Goal: Find contact information: Find contact information

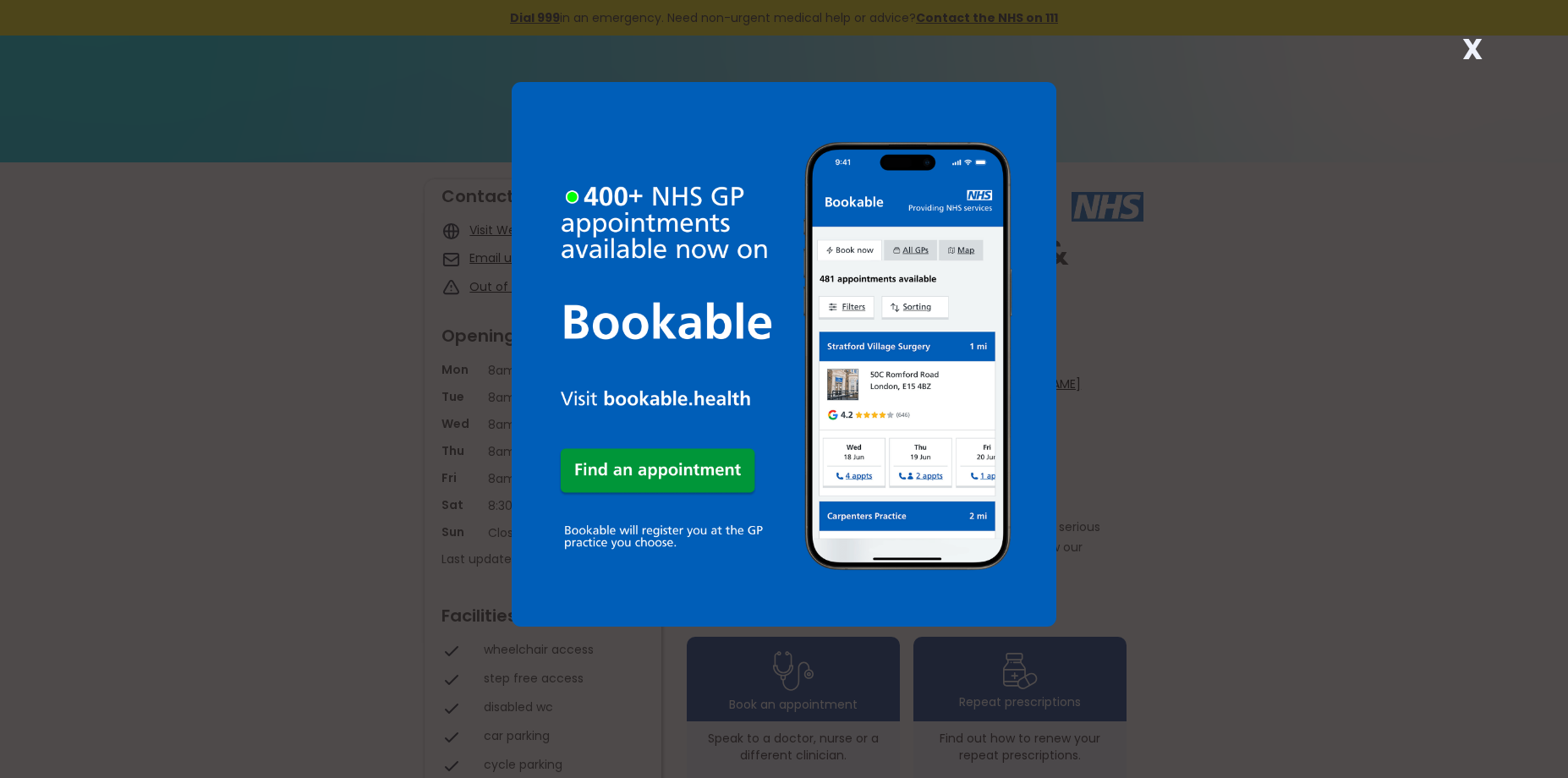
click at [1143, 109] on div "X" at bounding box center [784, 389] width 1568 height 778
click at [1159, 491] on div "X" at bounding box center [784, 389] width 1568 height 778
click at [276, 386] on div "X" at bounding box center [784, 389] width 1568 height 778
click at [1470, 48] on strong "X" at bounding box center [1473, 49] width 21 height 40
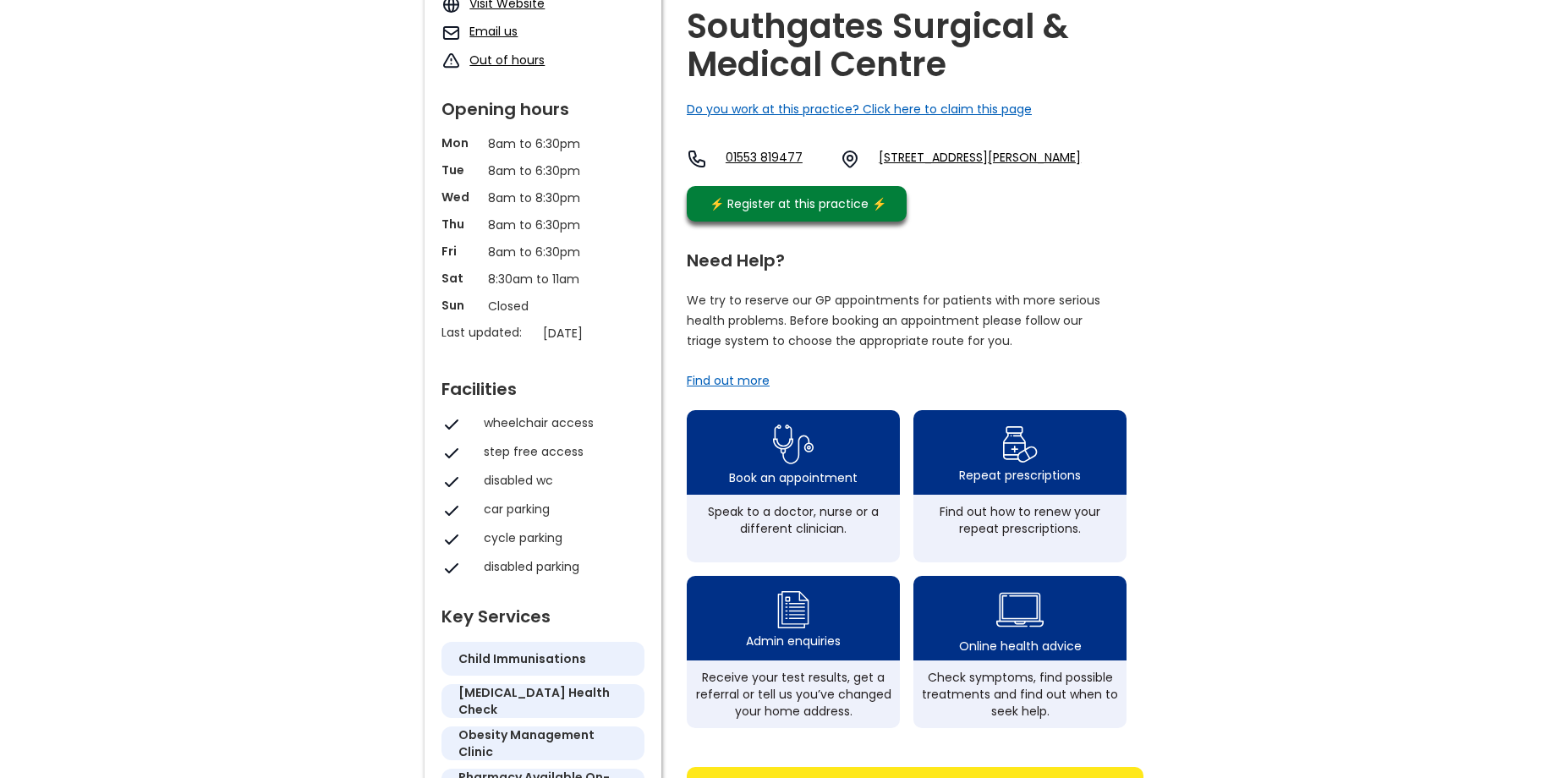
scroll to position [254, 0]
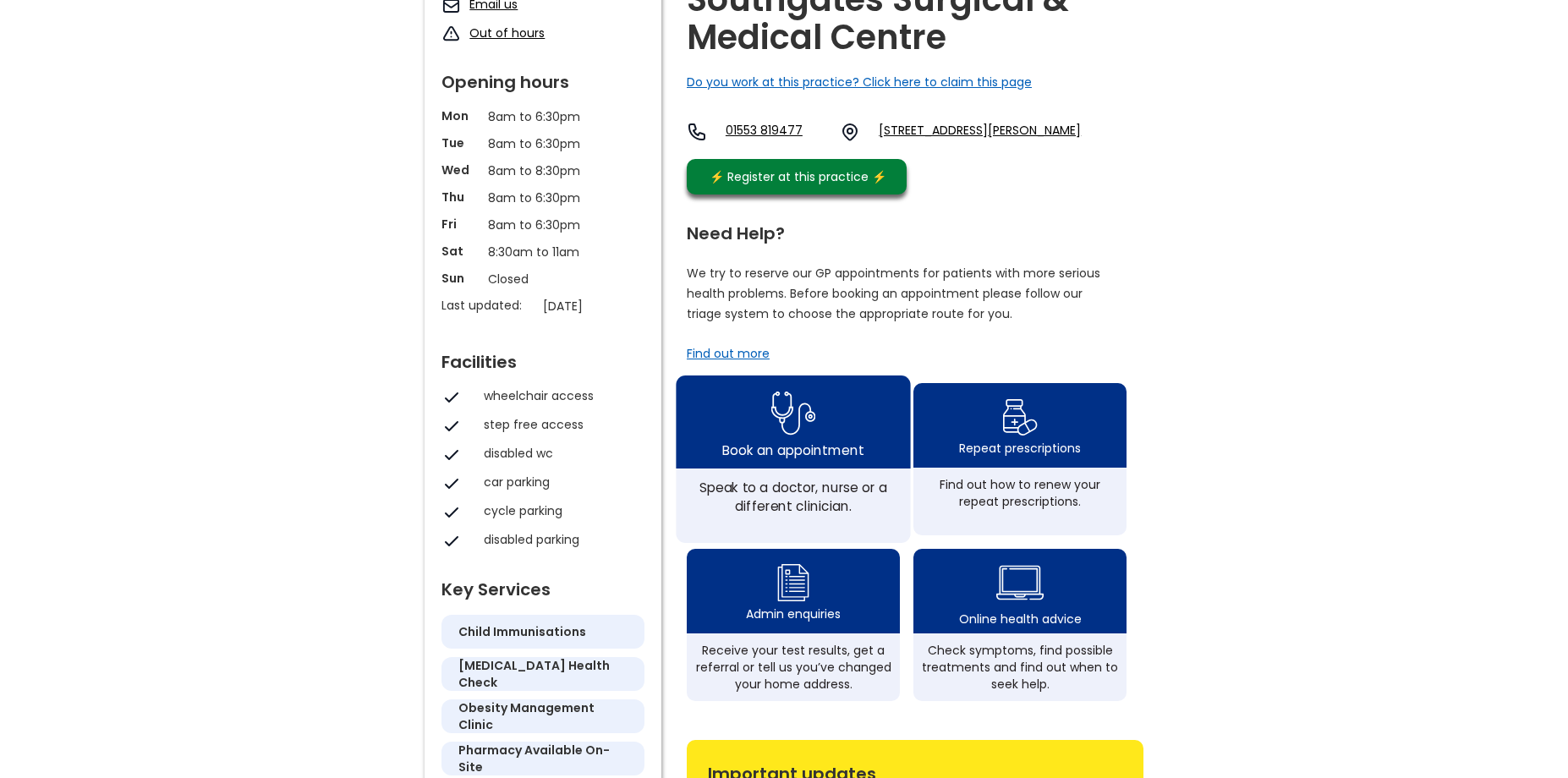
click at [804, 455] on div "Book an appointment" at bounding box center [793, 449] width 141 height 19
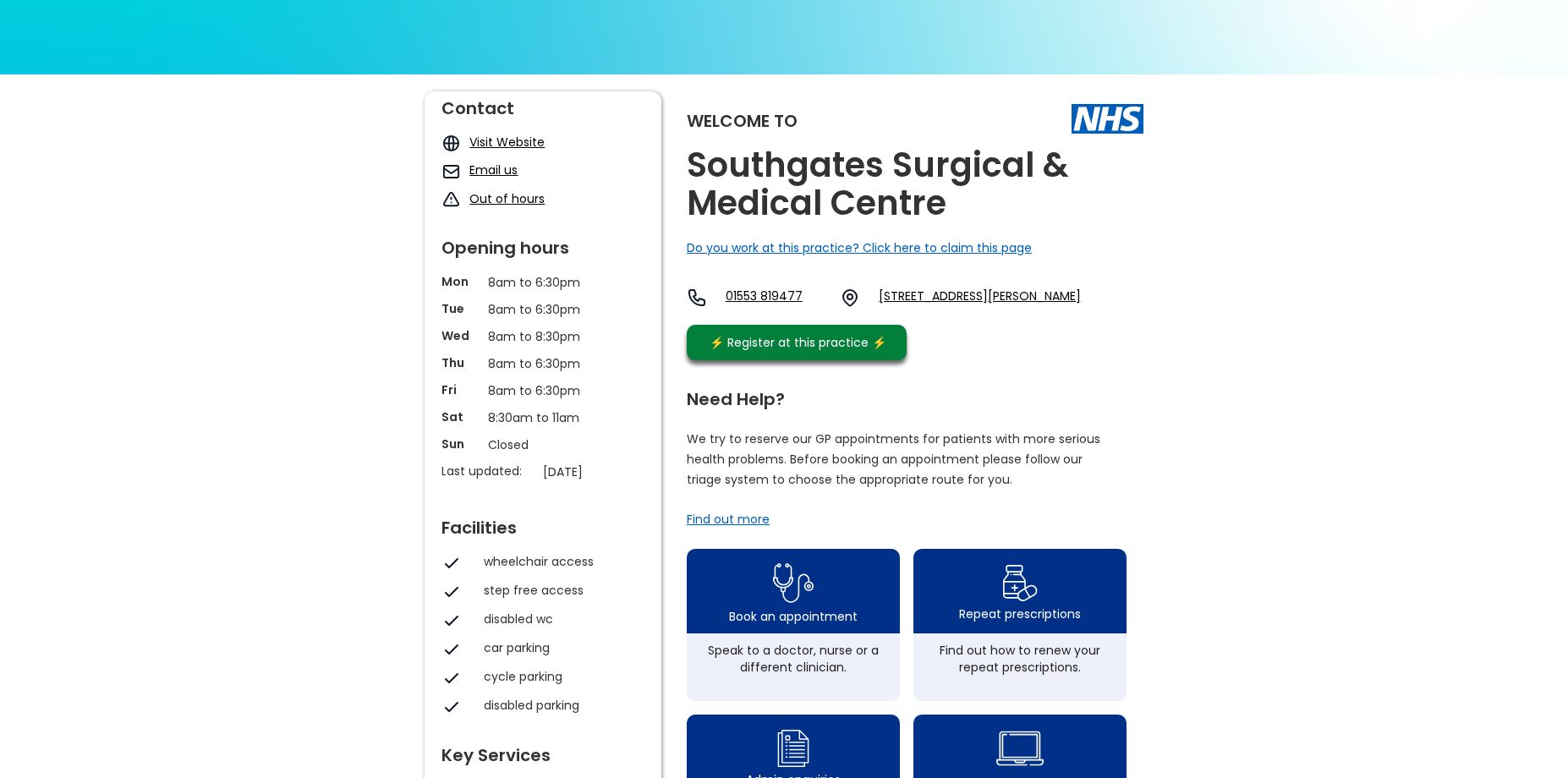
scroll to position [85, 0]
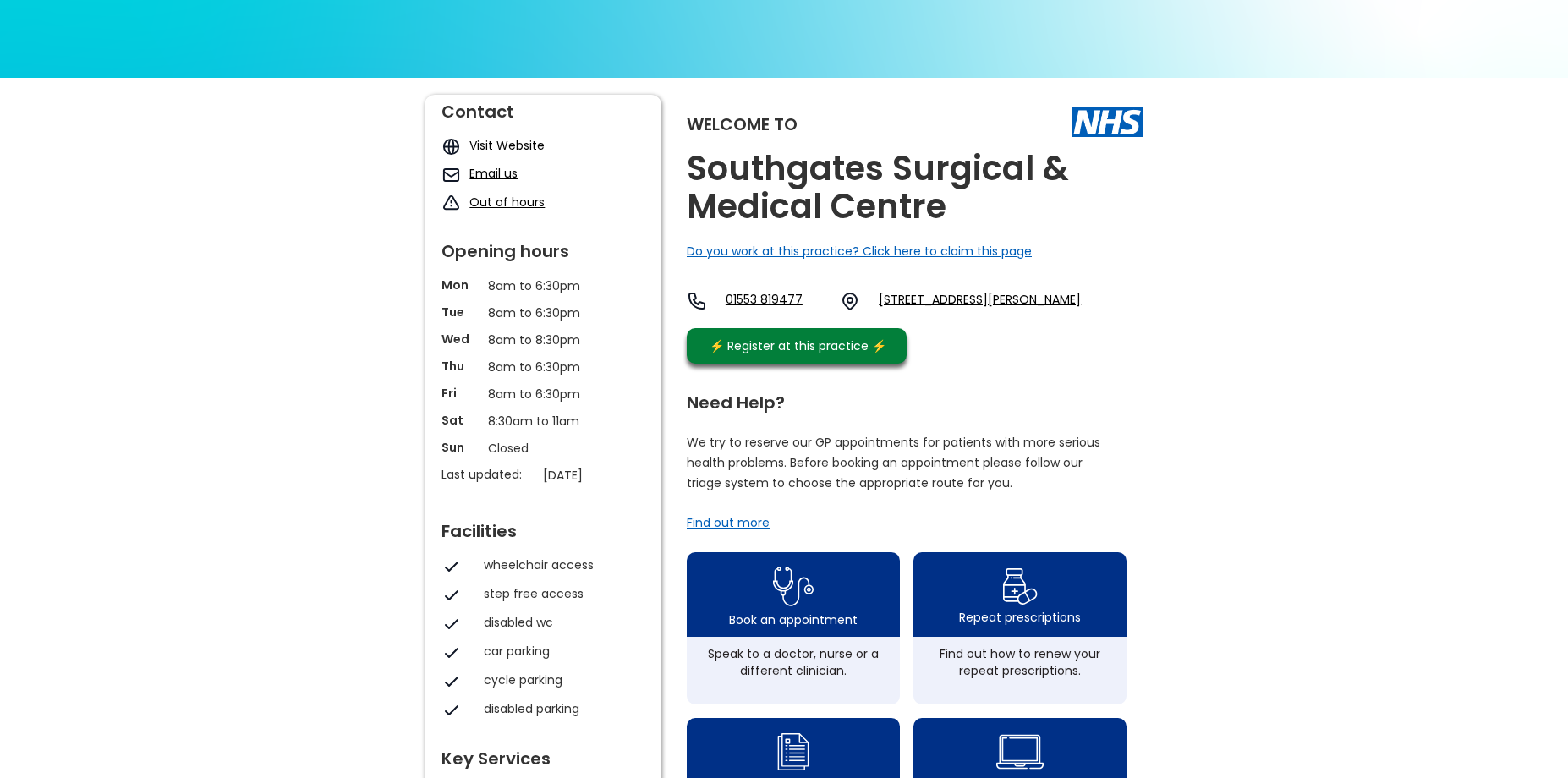
click at [495, 173] on link "Email us" at bounding box center [494, 174] width 48 height 17
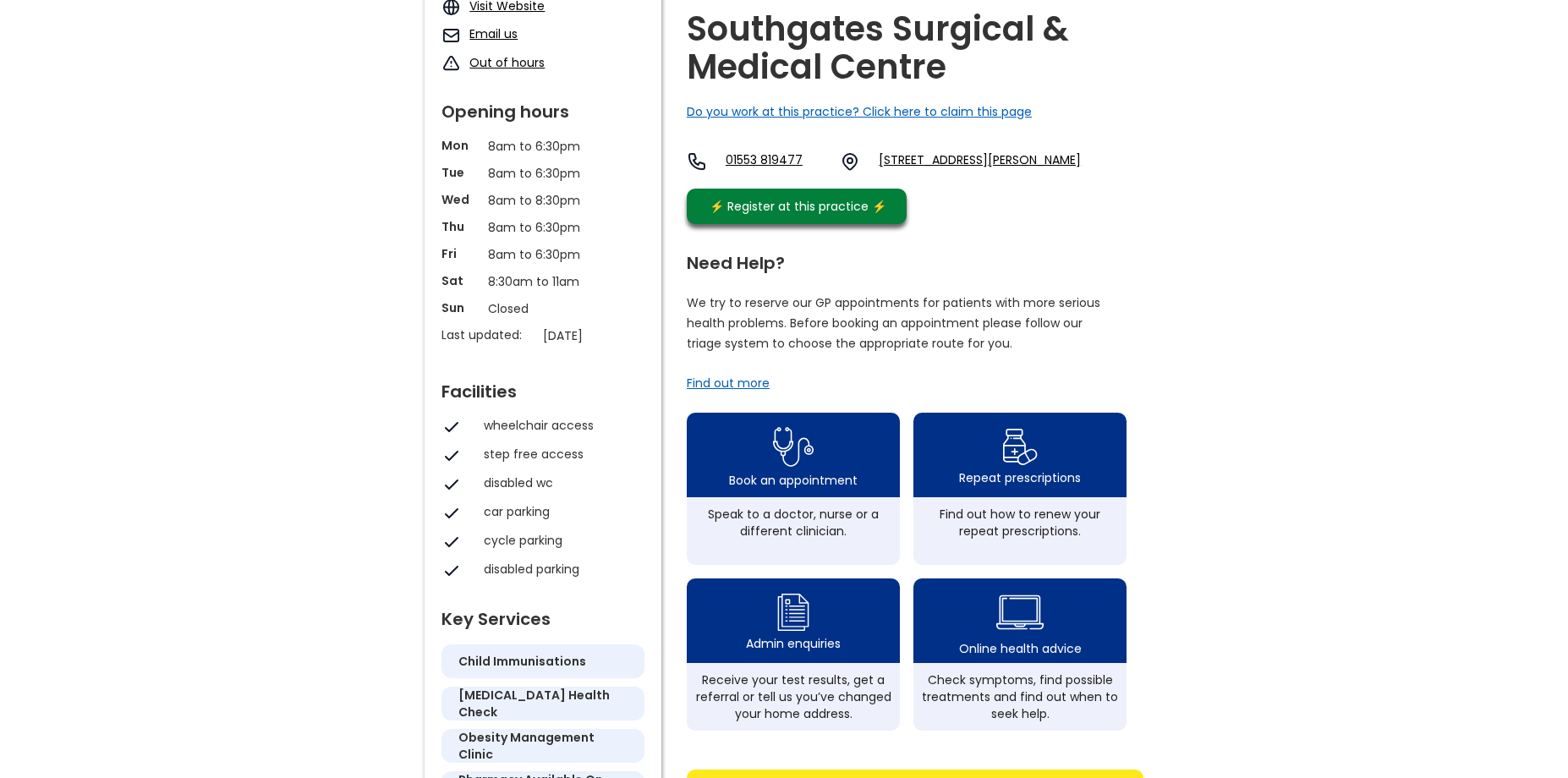
scroll to position [254, 0]
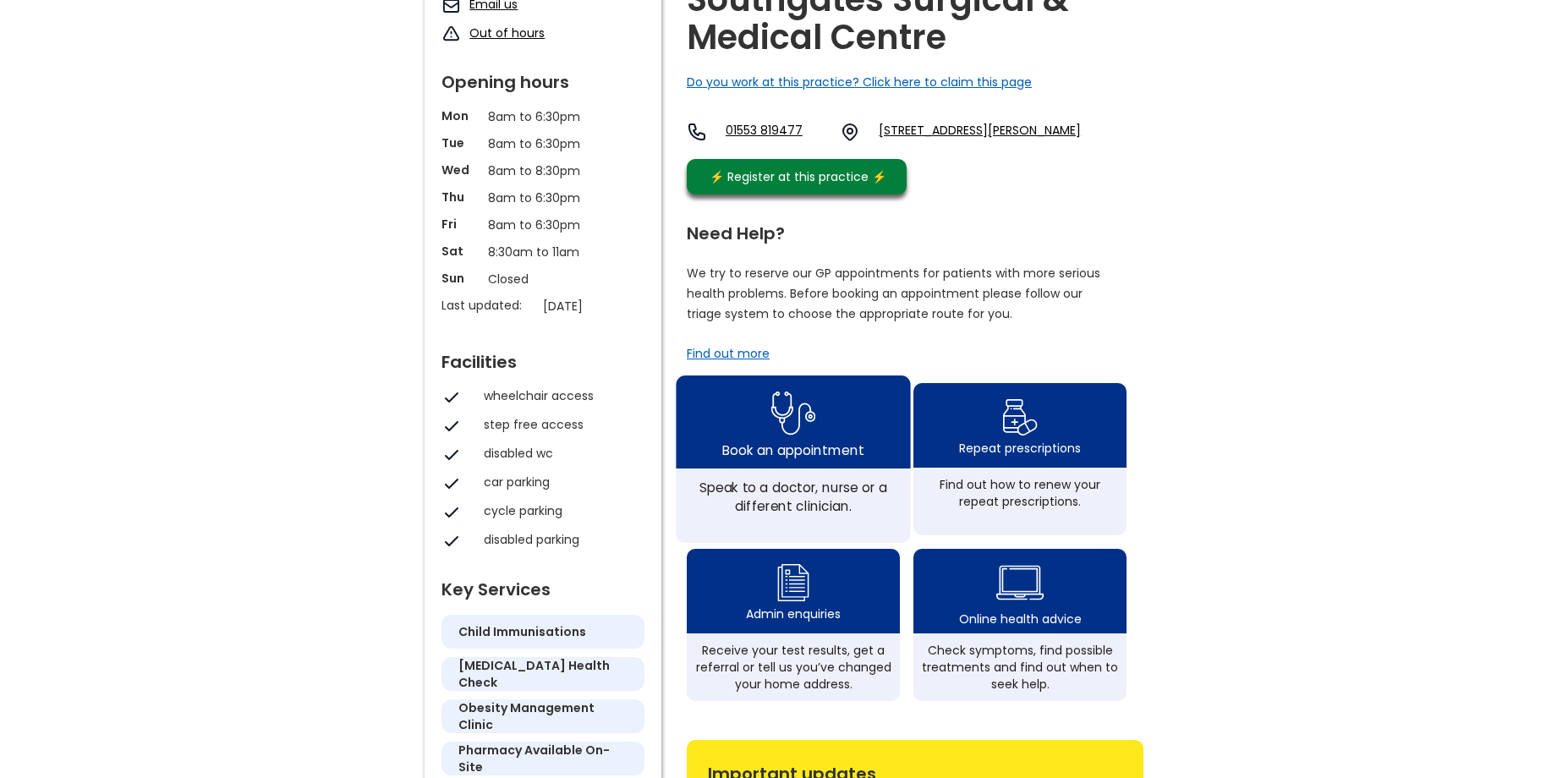
click at [792, 441] on img at bounding box center [793, 413] width 45 height 55
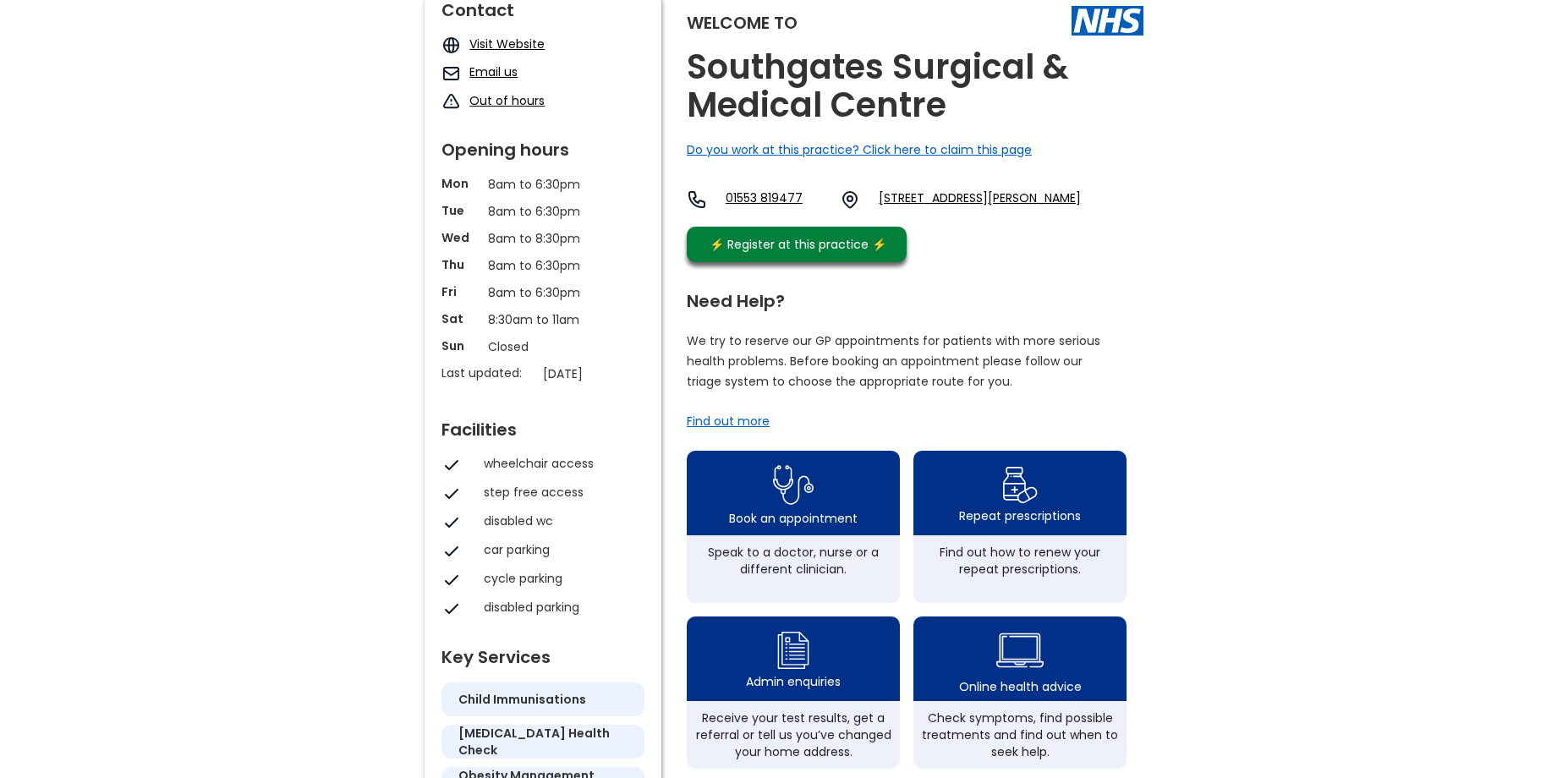
scroll to position [85, 0]
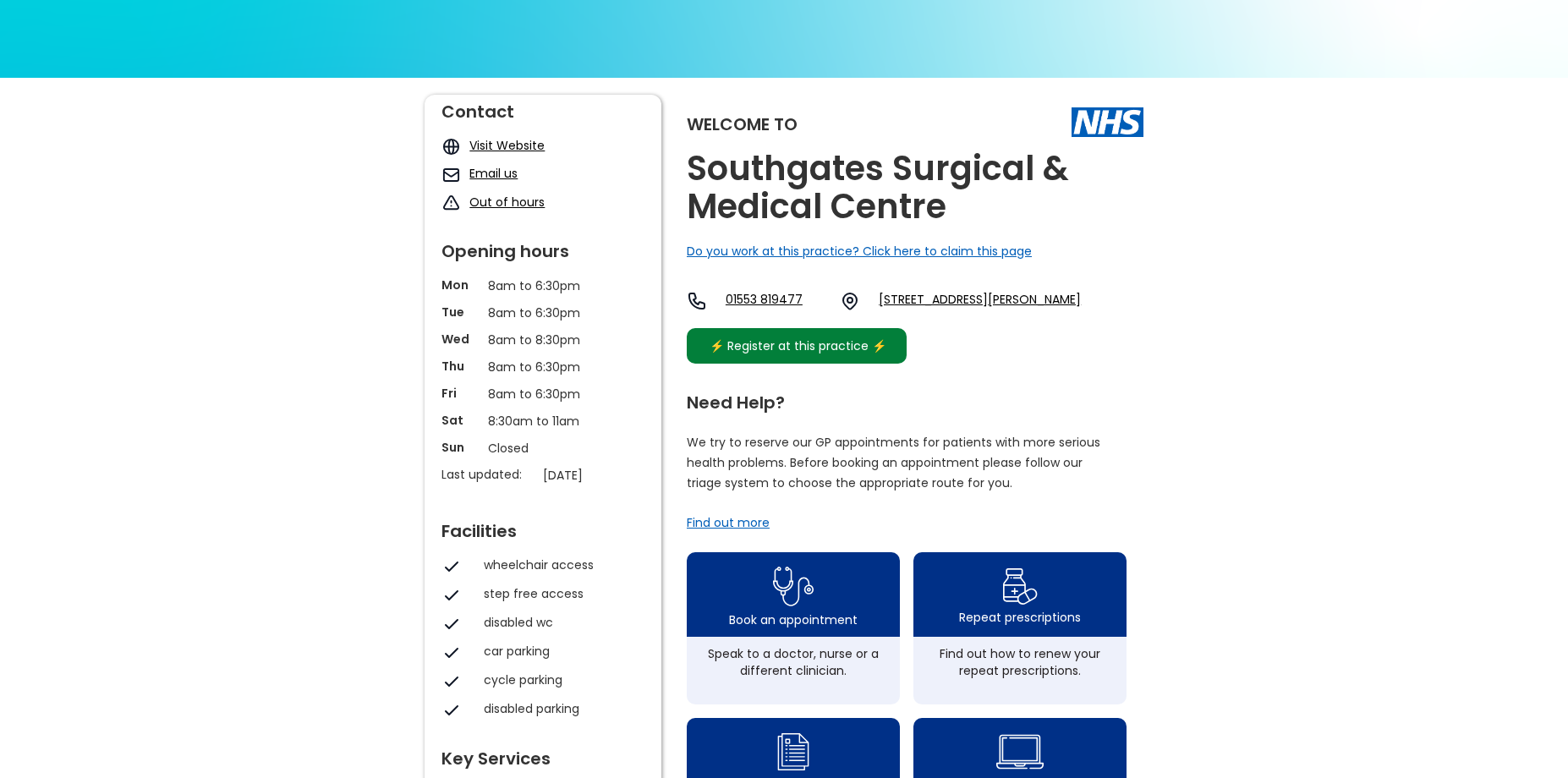
click at [818, 355] on div "⚡️ Register at this practice ⚡️" at bounding box center [797, 346] width 194 height 19
click at [520, 142] on link "Visit Website" at bounding box center [508, 146] width 75 height 17
